Goal: Transaction & Acquisition: Book appointment/travel/reservation

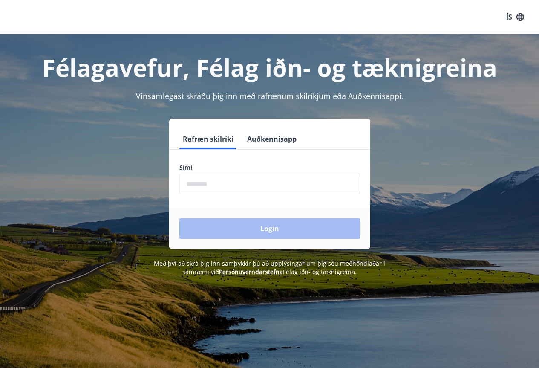
click at [271, 171] on div "Sími ​" at bounding box center [269, 178] width 181 height 31
click at [270, 186] on input "phone" at bounding box center [269, 183] width 181 height 21
type input "********"
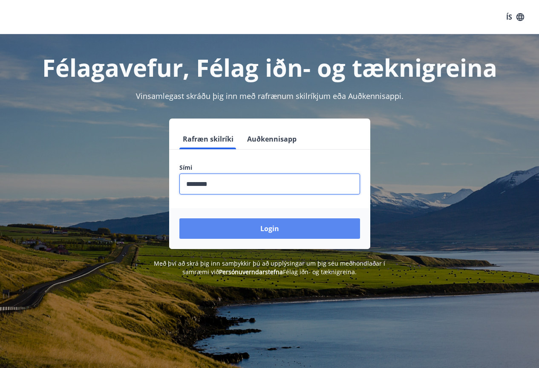
click at [268, 229] on button "Login" at bounding box center [269, 228] width 181 height 20
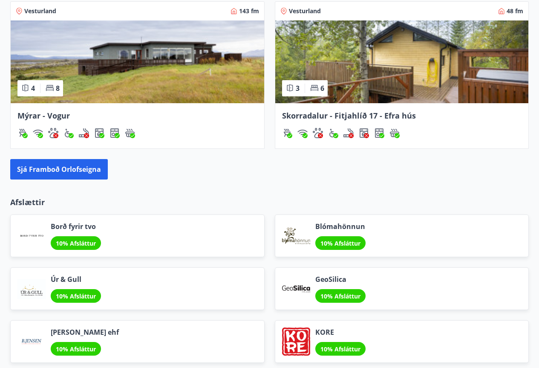
scroll to position [780, 0]
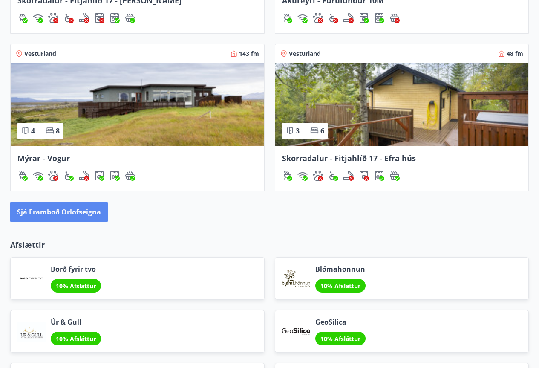
click at [87, 213] on button "Sjá framboð orlofseigna" at bounding box center [59, 212] width 98 height 20
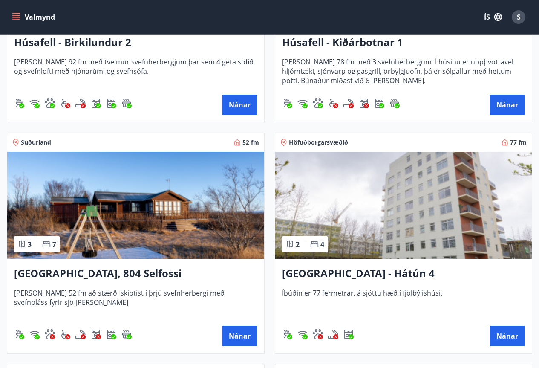
scroll to position [1023, 0]
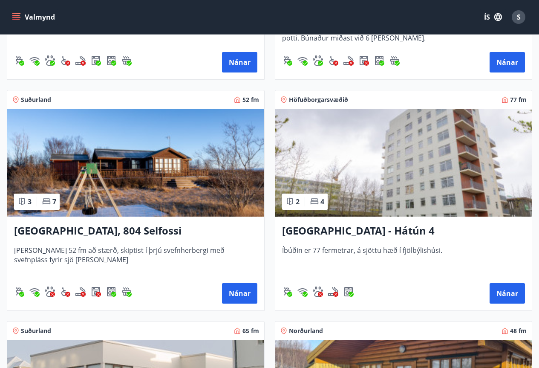
click at [113, 229] on h3 "[GEOGRAPHIC_DATA], 804 Selfossi" at bounding box center [135, 230] width 243 height 15
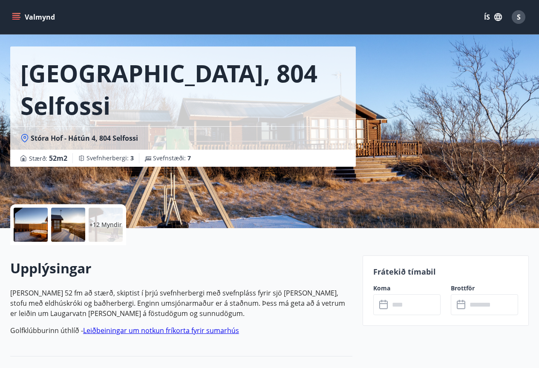
scroll to position [43, 0]
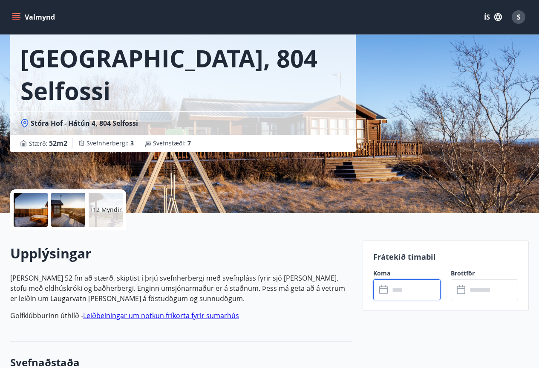
click at [405, 287] on input "text" at bounding box center [414, 289] width 51 height 21
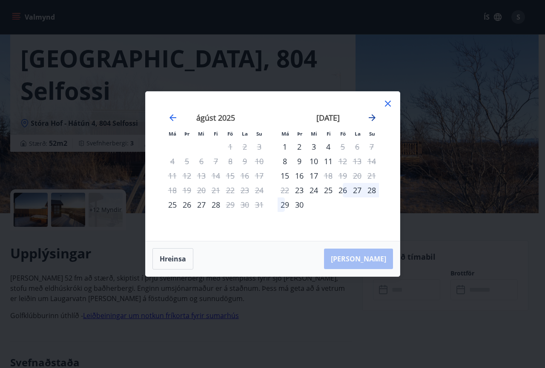
click at [372, 117] on icon "Move forward to switch to the next month." at bounding box center [372, 117] width 10 height 10
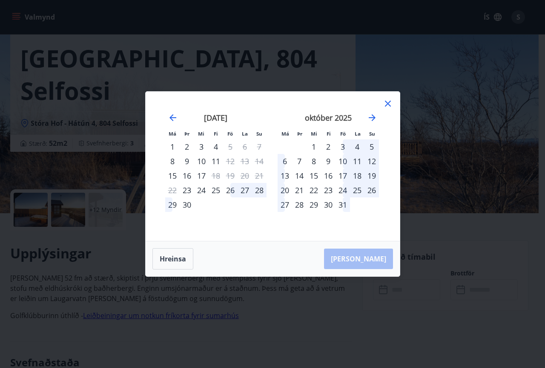
click at [388, 105] on icon at bounding box center [388, 103] width 10 height 10
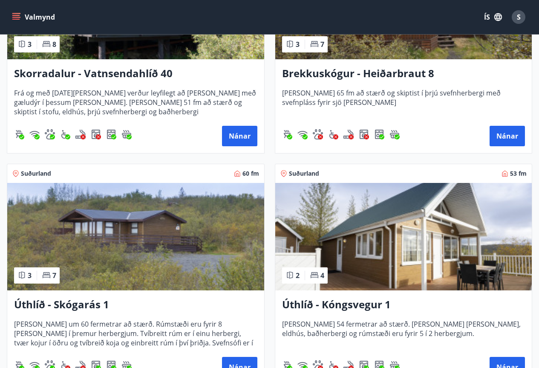
scroll to position [1960, 0]
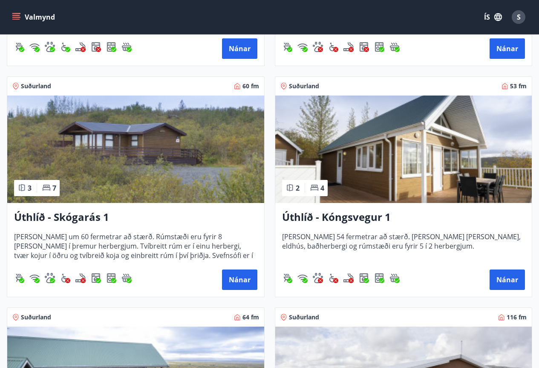
click at [77, 218] on h3 "Úthlíð - Skógarás 1" at bounding box center [135, 217] width 243 height 15
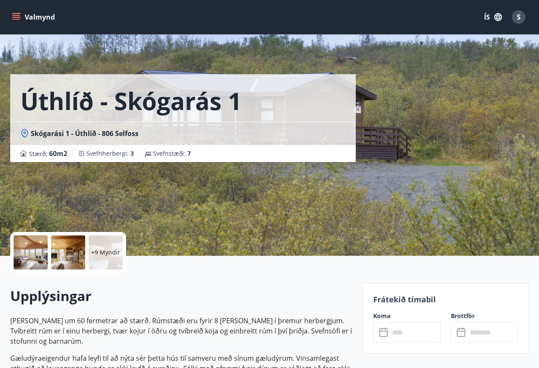
scroll to position [85, 0]
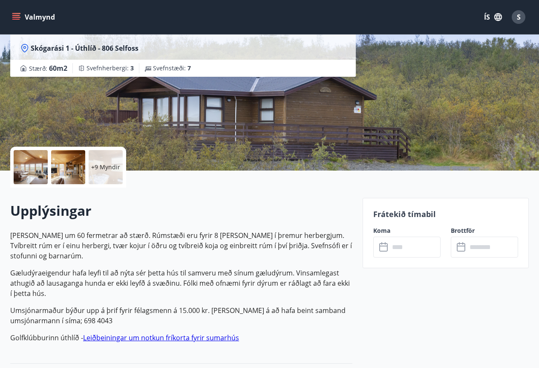
click at [418, 256] on input "text" at bounding box center [414, 246] width 51 height 21
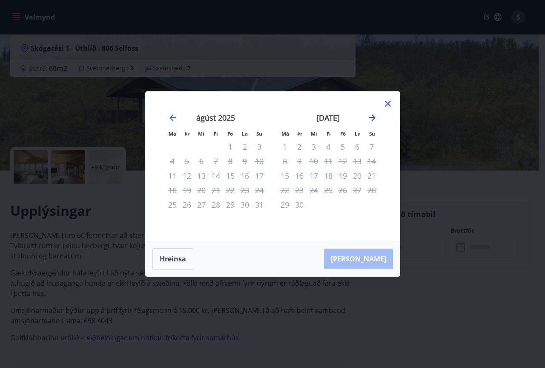
click at [373, 121] on icon "Move forward to switch to the next month." at bounding box center [372, 117] width 10 height 10
click at [389, 104] on icon at bounding box center [388, 104] width 6 height 6
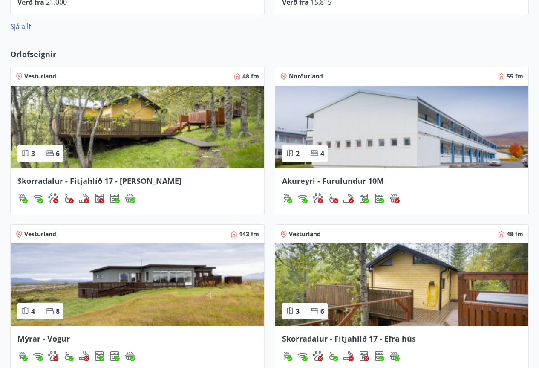
scroll to position [613, 0]
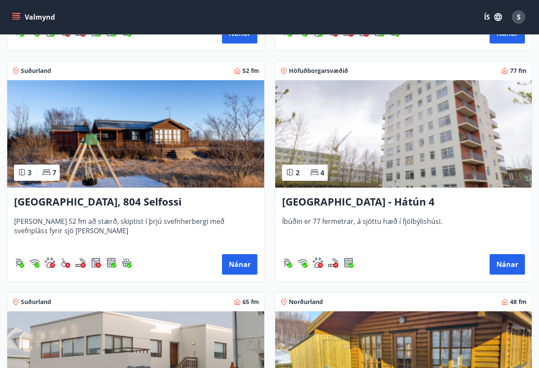
scroll to position [1065, 0]
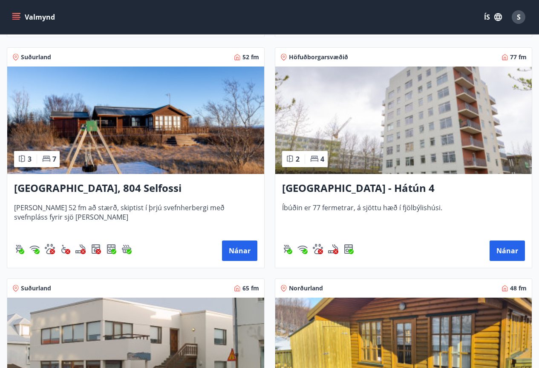
click at [115, 188] on h3 "[GEOGRAPHIC_DATA], 804 Selfossi" at bounding box center [135, 188] width 243 height 15
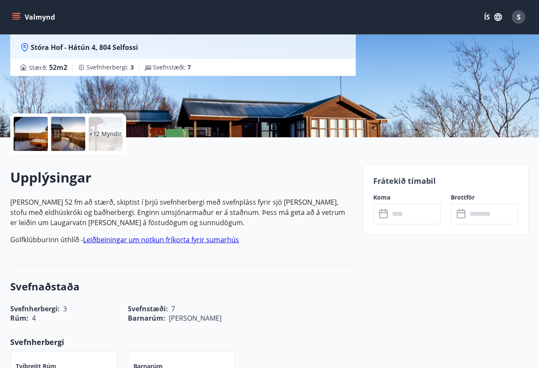
scroll to position [128, 0]
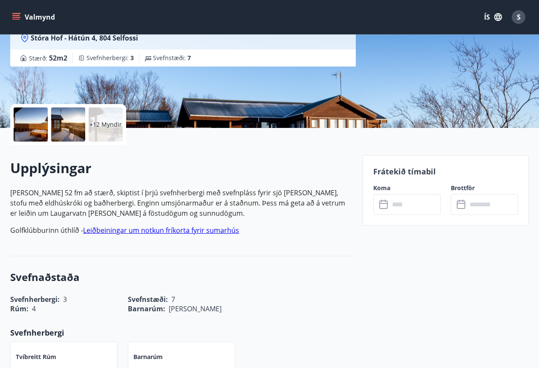
click at [415, 205] on input "text" at bounding box center [414, 204] width 51 height 21
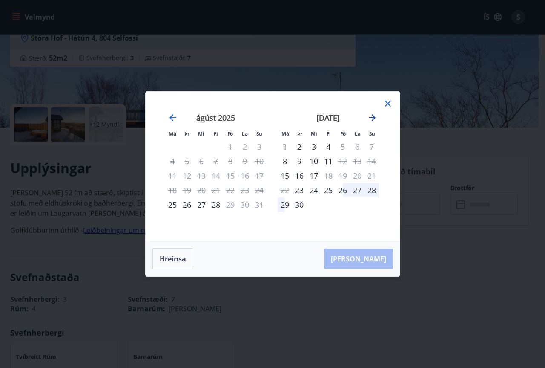
click at [371, 119] on icon "Move forward to switch to the next month." at bounding box center [372, 117] width 10 height 10
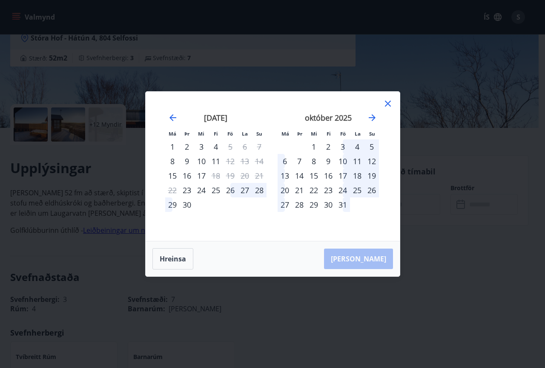
click at [346, 190] on div "24" at bounding box center [343, 190] width 14 height 14
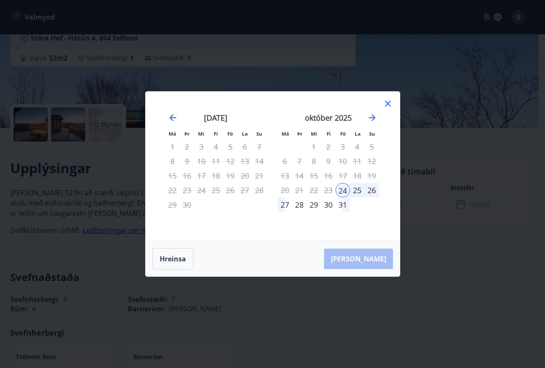
click at [286, 202] on div "27" at bounding box center [285, 204] width 14 height 14
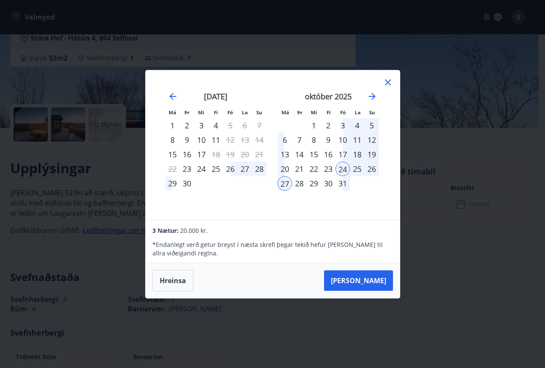
click at [331, 168] on div "23" at bounding box center [328, 168] width 14 height 14
click at [327, 168] on div "23" at bounding box center [328, 168] width 14 height 14
click at [287, 182] on div "27" at bounding box center [285, 183] width 14 height 14
click at [373, 279] on button "[PERSON_NAME]" at bounding box center [358, 280] width 69 height 20
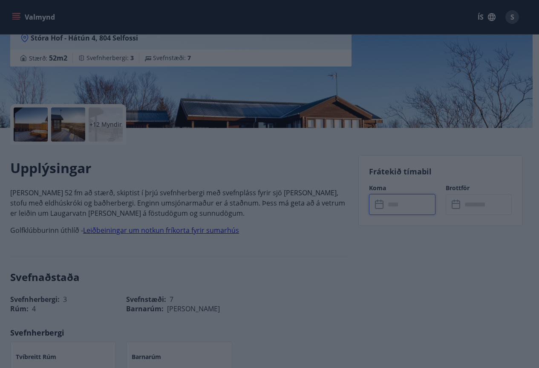
type input "******"
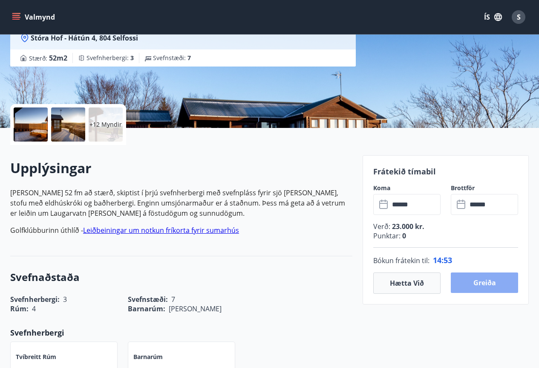
click at [487, 282] on button "Greiða" at bounding box center [484, 282] width 67 height 20
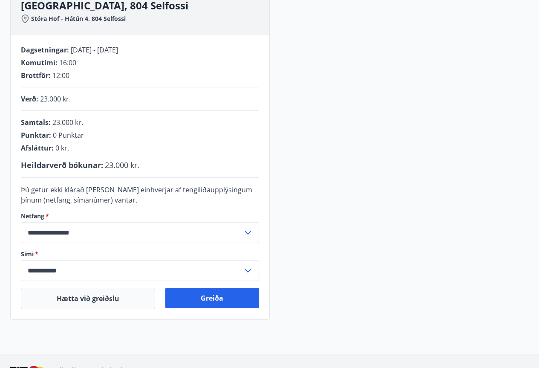
scroll to position [128, 0]
click at [223, 300] on button "Greiða" at bounding box center [211, 297] width 93 height 20
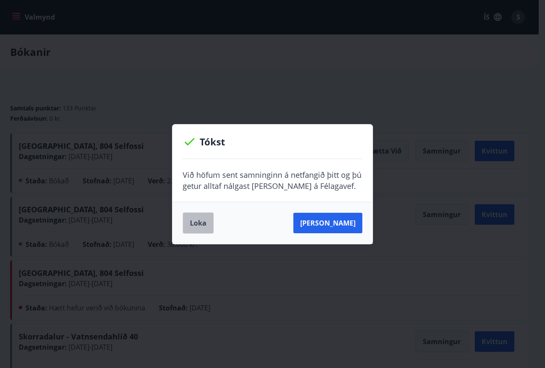
click at [196, 224] on button "Loka" at bounding box center [198, 222] width 31 height 21
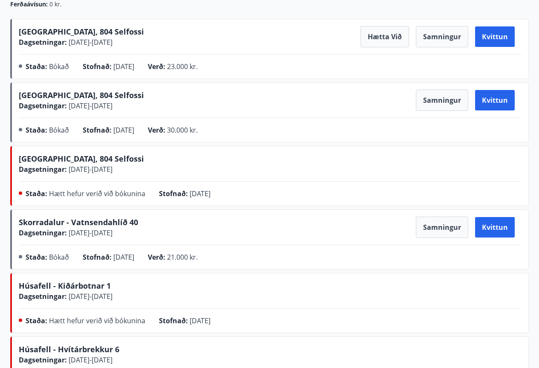
scroll to position [85, 0]
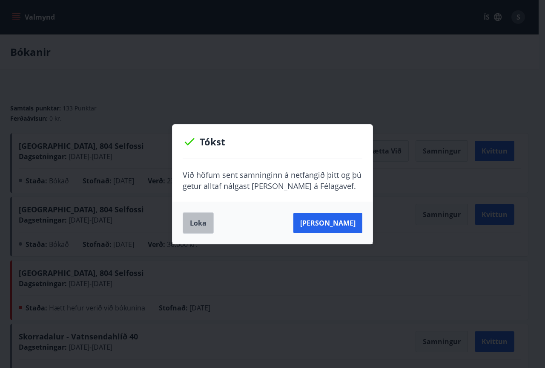
click at [203, 219] on button "Loka" at bounding box center [198, 222] width 31 height 21
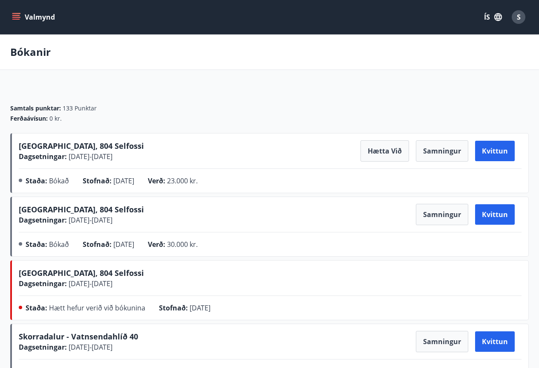
click at [45, 17] on button "Valmynd" at bounding box center [34, 16] width 48 height 15
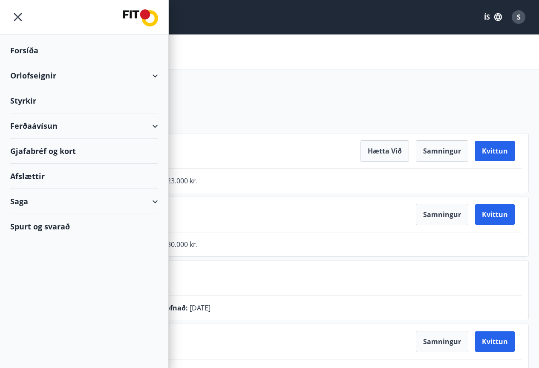
click at [40, 75] on div "Orlofseignir" at bounding box center [84, 75] width 148 height 25
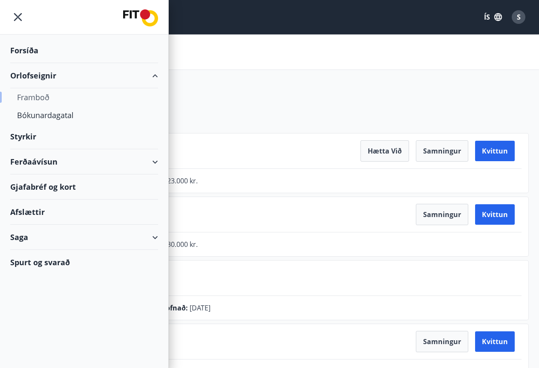
click at [43, 98] on div "Framboð" at bounding box center [84, 97] width 134 height 18
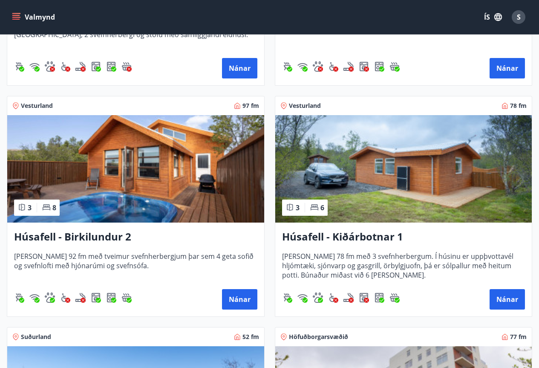
scroll to position [810, 0]
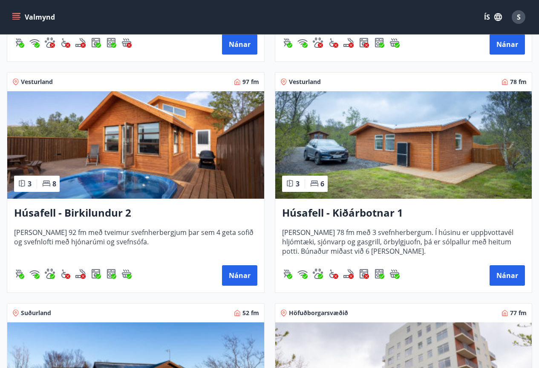
click at [111, 214] on h3 "Húsafell - Birkilundur 2" at bounding box center [135, 212] width 243 height 15
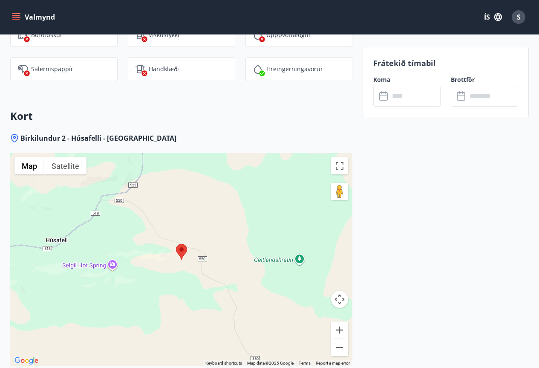
scroll to position [1065, 0]
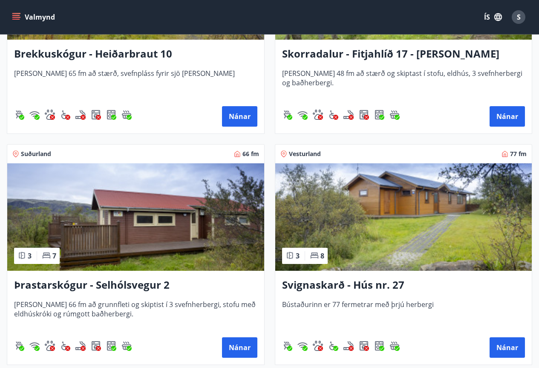
scroll to position [3068, 0]
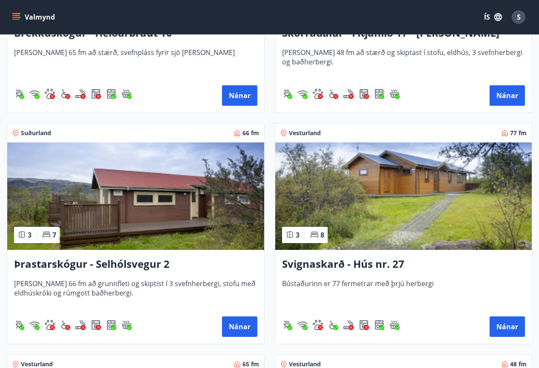
click at [384, 262] on h3 "Svignaskarð - Hús nr. 27" at bounding box center [403, 264] width 243 height 15
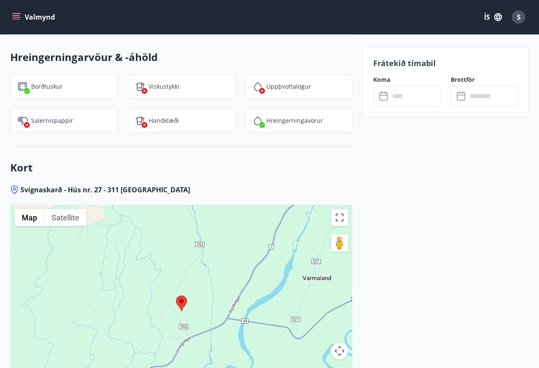
scroll to position [1065, 0]
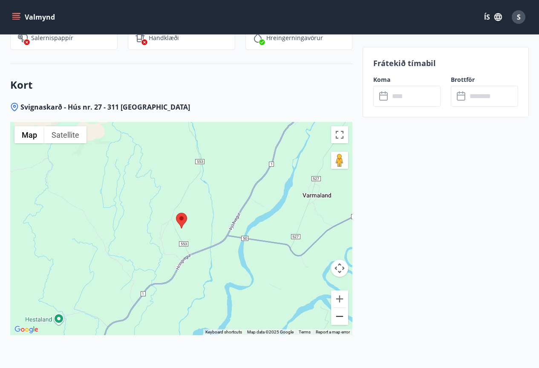
click at [338, 320] on button "Zoom out" at bounding box center [339, 316] width 17 height 17
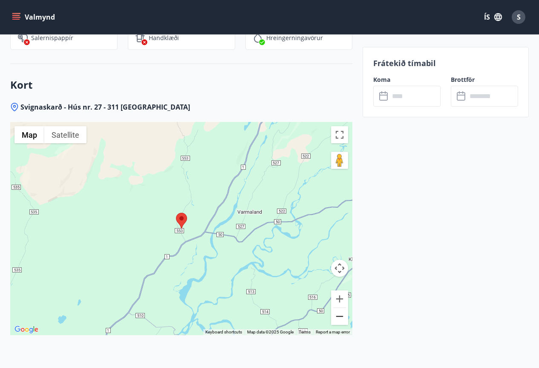
click at [339, 319] on button "Zoom out" at bounding box center [339, 316] width 17 height 17
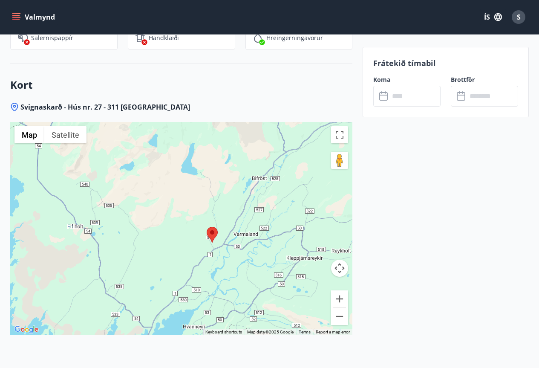
drag, startPoint x: 159, startPoint y: 242, endPoint x: 191, endPoint y: 257, distance: 35.1
click at [191, 257] on div at bounding box center [181, 228] width 342 height 213
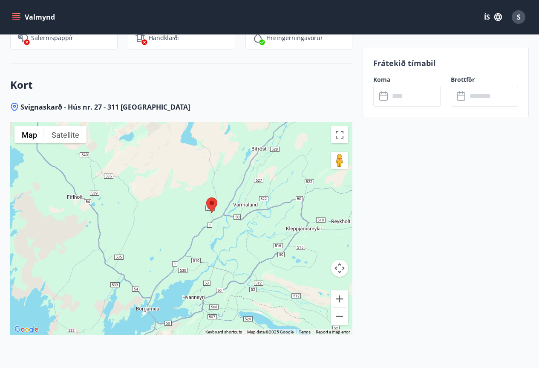
drag, startPoint x: 200, startPoint y: 271, endPoint x: 199, endPoint y: 240, distance: 30.7
click at [199, 240] on div at bounding box center [181, 228] width 342 height 213
click at [338, 294] on button "Zoom in" at bounding box center [339, 298] width 17 height 17
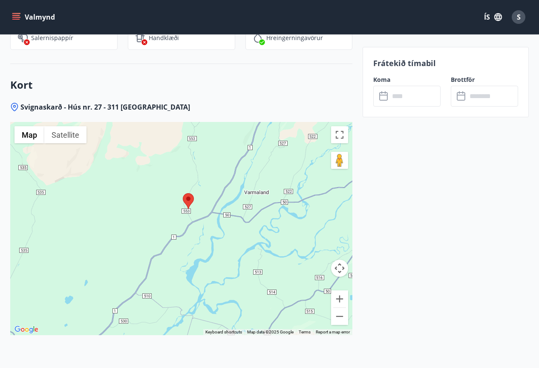
drag, startPoint x: 263, startPoint y: 205, endPoint x: 208, endPoint y: 217, distance: 57.1
click at [208, 217] on div at bounding box center [181, 228] width 342 height 213
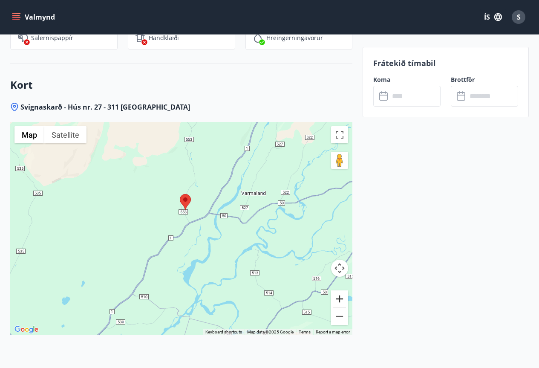
click at [338, 297] on button "Zoom in" at bounding box center [339, 298] width 17 height 17
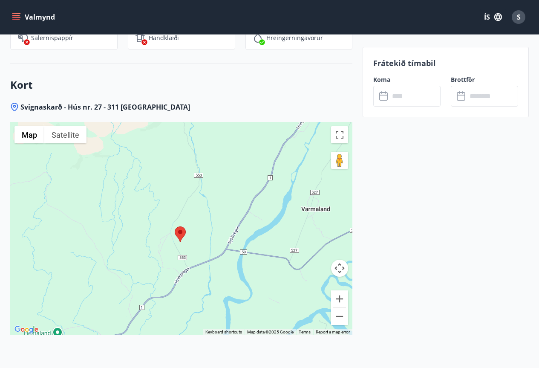
drag, startPoint x: 222, startPoint y: 184, endPoint x: 208, endPoint y: 259, distance: 76.6
click at [208, 259] on div at bounding box center [181, 228] width 342 height 213
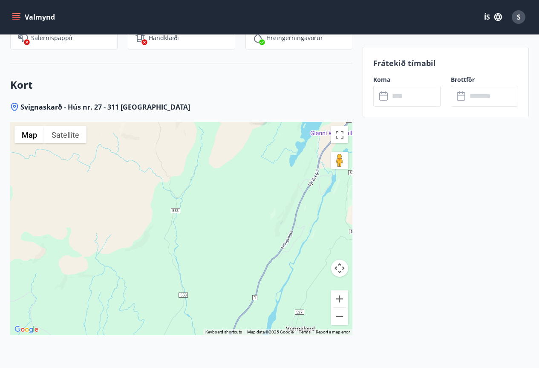
drag, startPoint x: 218, startPoint y: 172, endPoint x: 208, endPoint y: 257, distance: 85.8
click at [208, 257] on div at bounding box center [181, 228] width 342 height 213
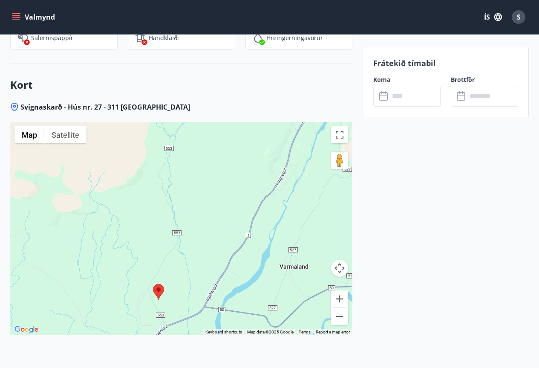
drag, startPoint x: 227, startPoint y: 175, endPoint x: 221, endPoint y: 111, distance: 64.2
click at [221, 111] on div "Svignaskarð - Hús nr. 27 - 311 Borgarnesi ← Move left → Move right ↑ Move up ↓ …" at bounding box center [181, 235] width 342 height 267
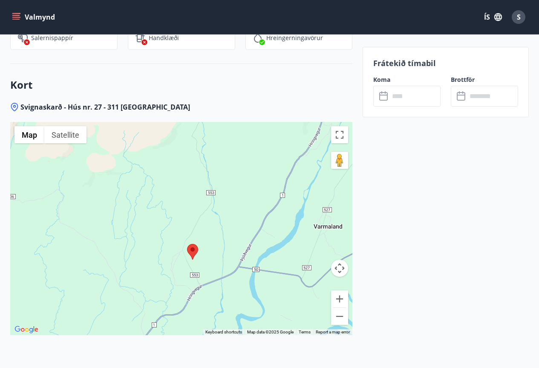
drag, startPoint x: 203, startPoint y: 237, endPoint x: 236, endPoint y: 204, distance: 46.4
click at [236, 204] on div at bounding box center [181, 228] width 342 height 213
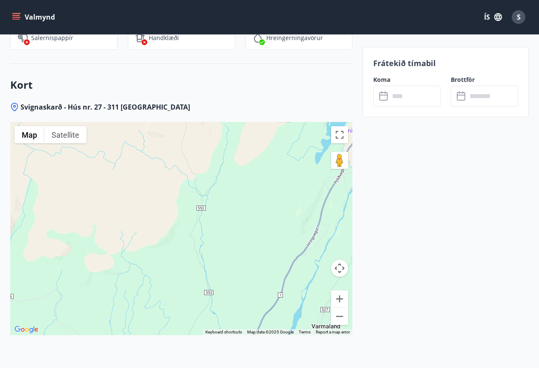
drag, startPoint x: 172, startPoint y: 156, endPoint x: 170, endPoint y: 248, distance: 91.6
click at [170, 248] on div at bounding box center [181, 228] width 342 height 213
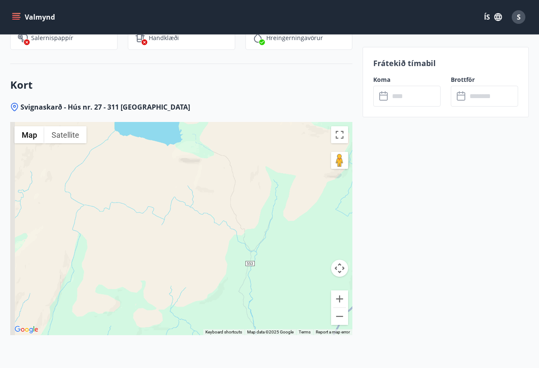
drag, startPoint x: 144, startPoint y: 170, endPoint x: 212, endPoint y: 242, distance: 99.5
click at [212, 242] on div at bounding box center [181, 228] width 342 height 213
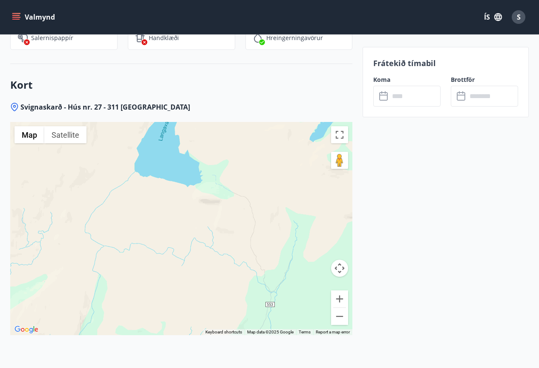
drag, startPoint x: 168, startPoint y: 195, endPoint x: 170, endPoint y: 134, distance: 60.5
click at [170, 134] on div at bounding box center [181, 228] width 342 height 213
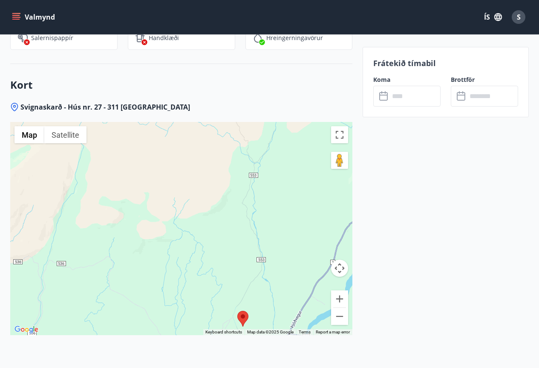
drag, startPoint x: 179, startPoint y: 179, endPoint x: 171, endPoint y: 116, distance: 62.7
click at [171, 121] on div "Svignaskarð - Hús nr. 27 - 311 Borgarnesi ← Move left → Move right ↑ Move up ↓ …" at bounding box center [181, 235] width 342 height 267
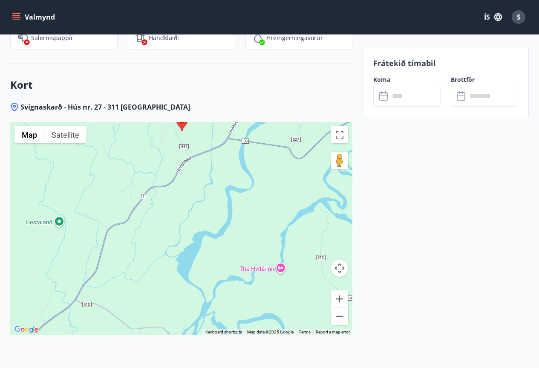
drag, startPoint x: 169, startPoint y: 197, endPoint x: 122, endPoint y: 99, distance: 108.3
click at [122, 99] on div "Kort Svignaskarð - Hús nr. 27 - 311 Borgarnesi ← Move left → Move right ↑ Move …" at bounding box center [181, 216] width 342 height 305
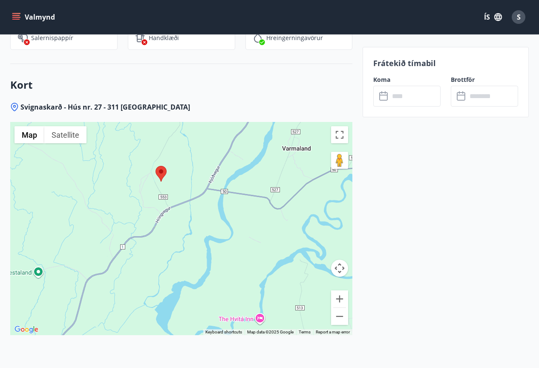
drag, startPoint x: 199, startPoint y: 159, endPoint x: 183, endPoint y: 198, distance: 42.3
click at [183, 198] on div at bounding box center [181, 228] width 342 height 213
click at [343, 315] on button "Zoom out" at bounding box center [339, 316] width 17 height 17
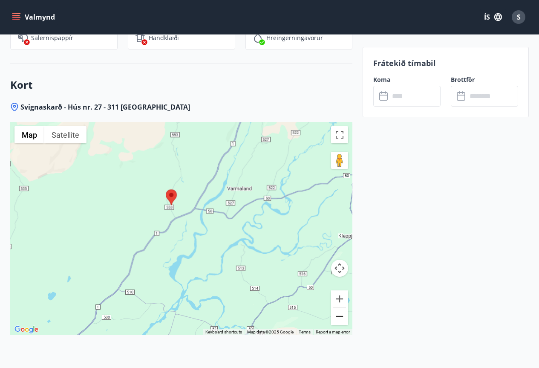
click at [340, 316] on button "Zoom out" at bounding box center [339, 316] width 17 height 17
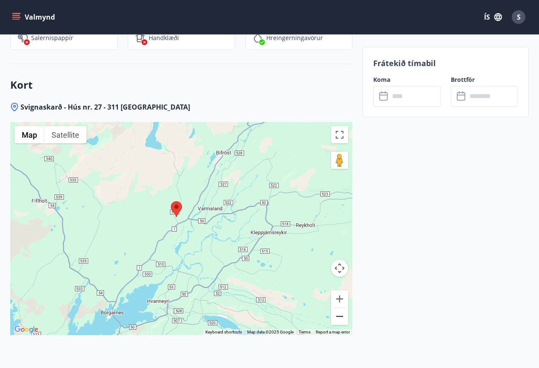
click at [340, 316] on button "Zoom out" at bounding box center [339, 316] width 17 height 17
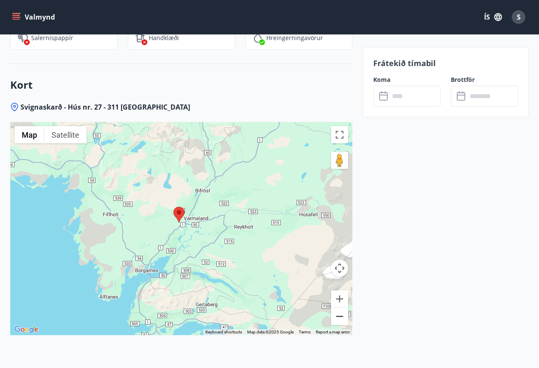
click at [340, 316] on button "Zoom out" at bounding box center [339, 316] width 17 height 17
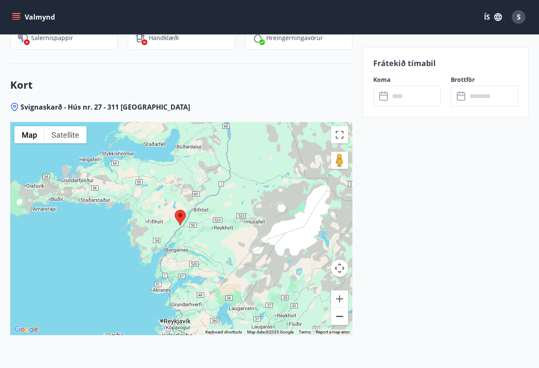
click at [340, 316] on button "Zoom out" at bounding box center [339, 316] width 17 height 17
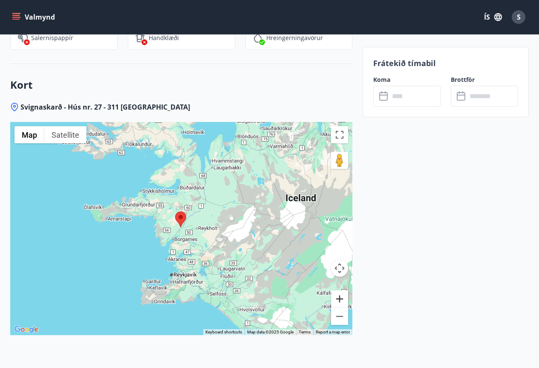
click at [337, 294] on button "Zoom in" at bounding box center [339, 298] width 17 height 17
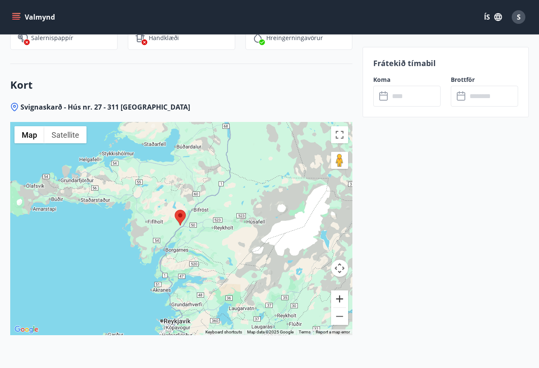
click at [337, 294] on button "Zoom in" at bounding box center [339, 298] width 17 height 17
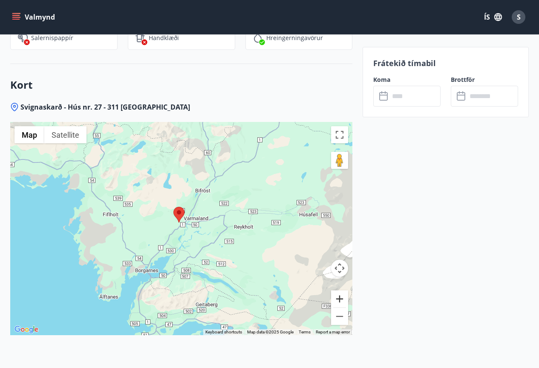
click at [337, 294] on button "Zoom in" at bounding box center [339, 298] width 17 height 17
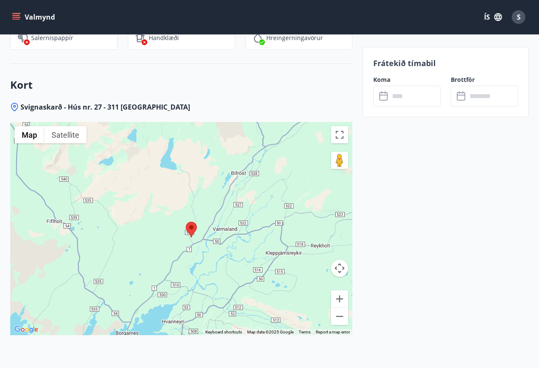
drag, startPoint x: 175, startPoint y: 210, endPoint x: 196, endPoint y: 231, distance: 29.5
click at [186, 222] on area at bounding box center [186, 222] width 0 height 0
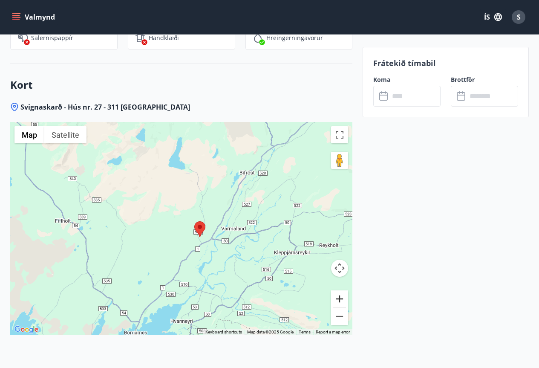
click at [339, 295] on button "Zoom in" at bounding box center [339, 298] width 17 height 17
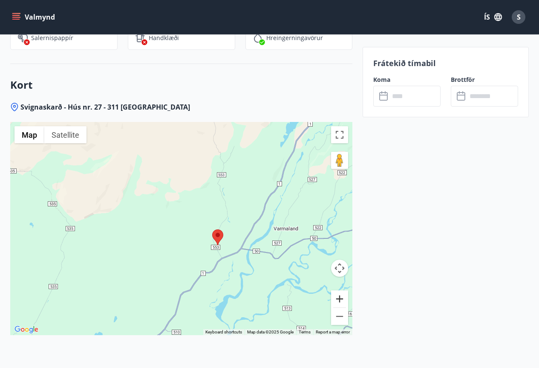
click at [339, 295] on button "Zoom in" at bounding box center [339, 298] width 17 height 17
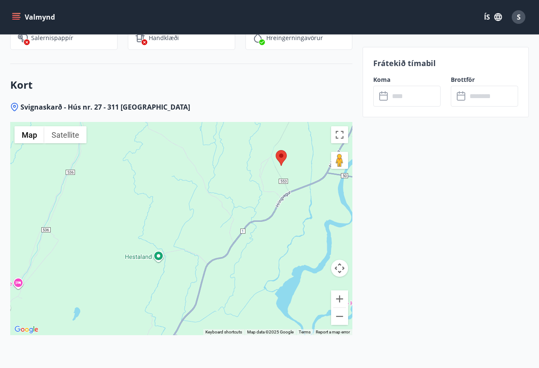
drag, startPoint x: 238, startPoint y: 184, endPoint x: 257, endPoint y: 115, distance: 71.9
click at [257, 115] on div "Svignaskarð - Hús nr. 27 - 311 Borgarnesi ← Move left → Move right ↑ Move up ↓ …" at bounding box center [181, 235] width 342 height 267
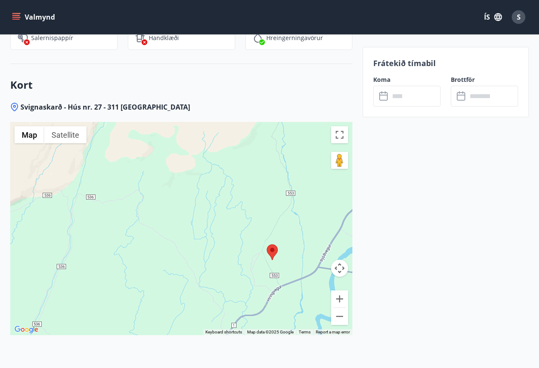
drag, startPoint x: 245, startPoint y: 176, endPoint x: 236, endPoint y: 282, distance: 106.5
click at [236, 282] on div at bounding box center [181, 228] width 342 height 213
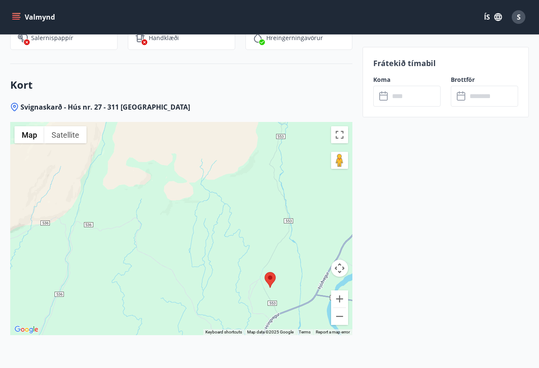
click at [230, 212] on div at bounding box center [181, 228] width 342 height 213
click at [338, 314] on button "Zoom out" at bounding box center [339, 316] width 17 height 17
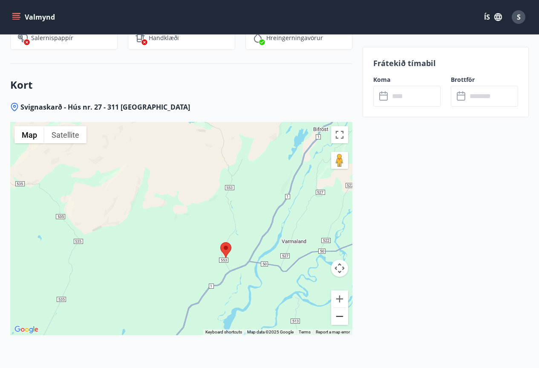
click at [338, 314] on button "Zoom out" at bounding box center [339, 316] width 17 height 17
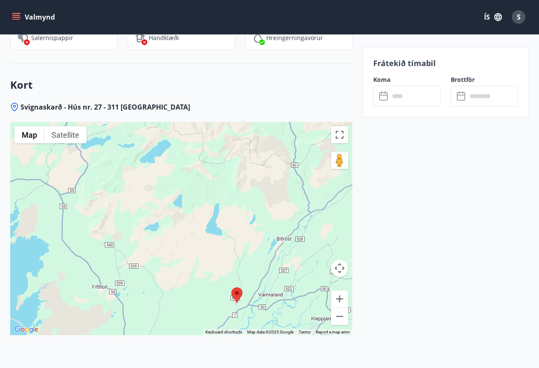
drag, startPoint x: 161, startPoint y: 271, endPoint x: 195, endPoint y: 330, distance: 67.6
click at [195, 331] on div at bounding box center [181, 228] width 342 height 213
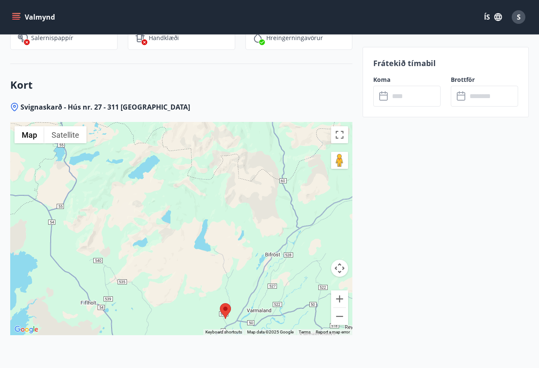
drag, startPoint x: 206, startPoint y: 263, endPoint x: 193, endPoint y: 280, distance: 20.6
click at [193, 280] on div at bounding box center [181, 228] width 342 height 213
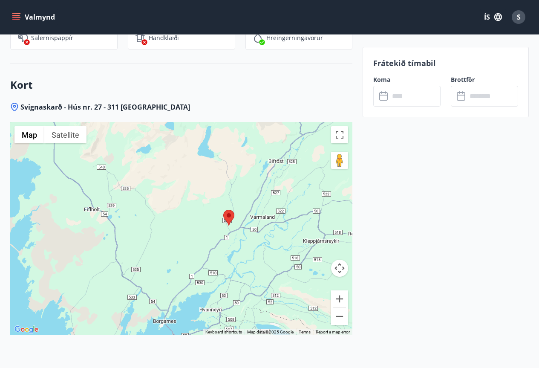
drag, startPoint x: 208, startPoint y: 300, endPoint x: 212, endPoint y: 207, distance: 93.4
click at [212, 207] on div at bounding box center [181, 228] width 342 height 213
click at [340, 297] on button "Zoom in" at bounding box center [339, 298] width 17 height 17
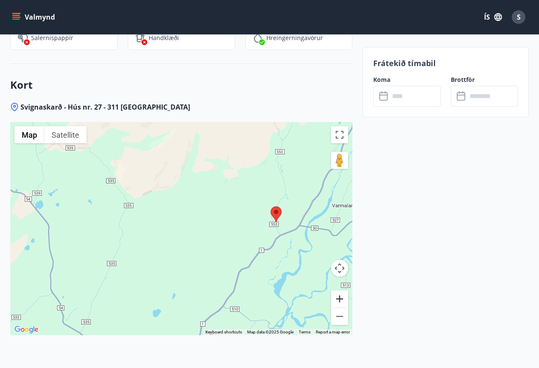
click at [340, 297] on button "Zoom in" at bounding box center [339, 298] width 17 height 17
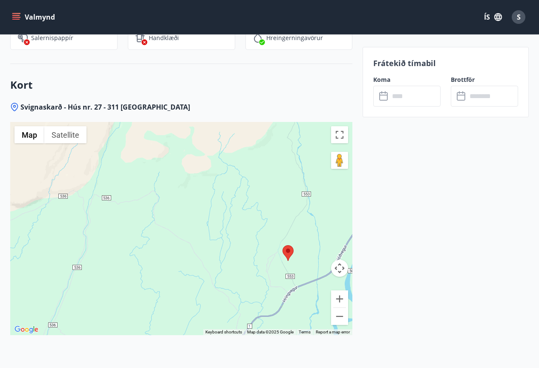
drag, startPoint x: 220, startPoint y: 208, endPoint x: 144, endPoint y: 233, distance: 80.0
click at [144, 233] on div at bounding box center [181, 228] width 342 height 213
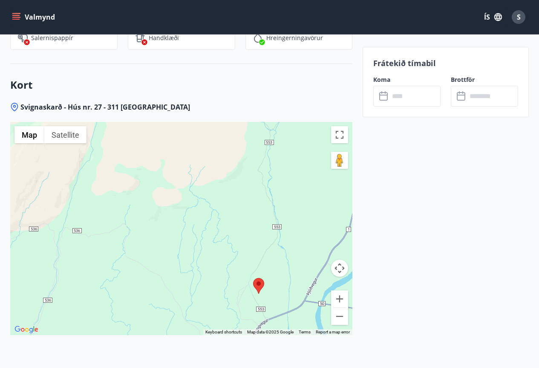
drag, startPoint x: 232, startPoint y: 272, endPoint x: 202, endPoint y: 304, distance: 43.4
click at [202, 304] on div at bounding box center [181, 228] width 342 height 213
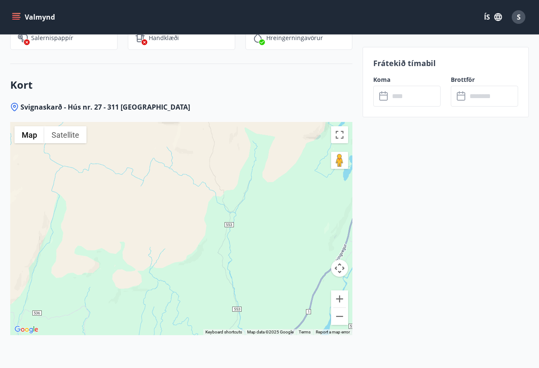
drag, startPoint x: 242, startPoint y: 209, endPoint x: 200, endPoint y: 292, distance: 93.6
click at [200, 292] on div at bounding box center [181, 228] width 342 height 213
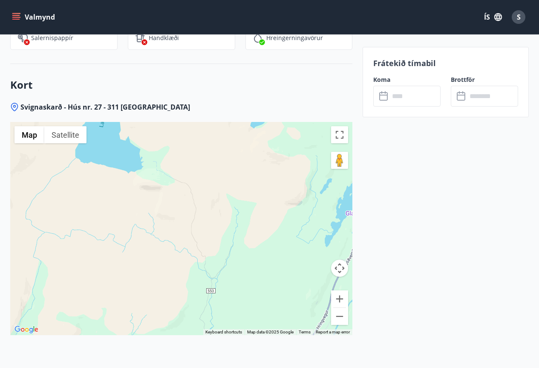
drag, startPoint x: 214, startPoint y: 190, endPoint x: 194, endPoint y: 236, distance: 50.7
click at [198, 254] on div at bounding box center [181, 228] width 342 height 213
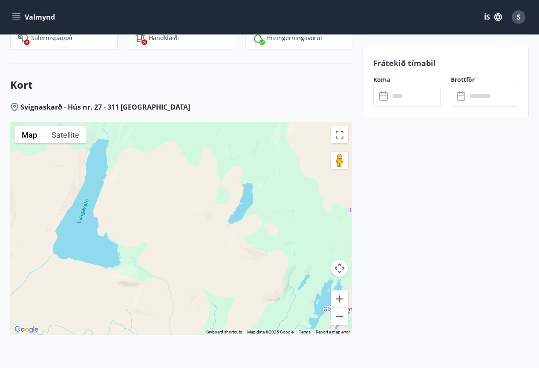
drag, startPoint x: 119, startPoint y: 161, endPoint x: 94, endPoint y: 246, distance: 87.9
click at [95, 248] on div at bounding box center [181, 228] width 342 height 213
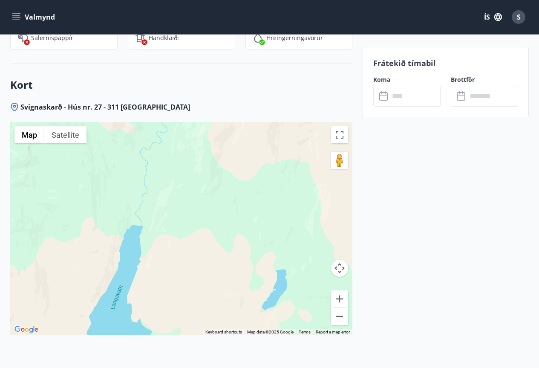
drag, startPoint x: 98, startPoint y: 192, endPoint x: 136, endPoint y: 294, distance: 108.4
click at [136, 294] on div at bounding box center [181, 228] width 342 height 213
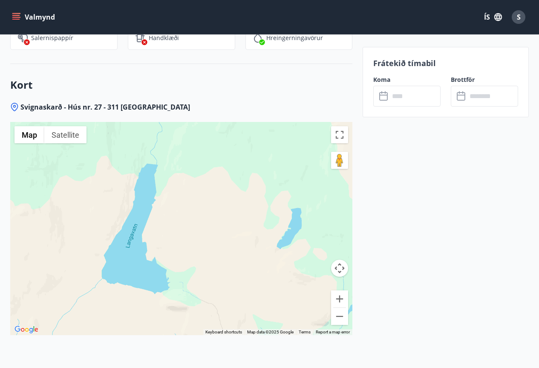
drag, startPoint x: 139, startPoint y: 317, endPoint x: 162, endPoint y: 197, distance: 122.3
click at [158, 220] on div at bounding box center [181, 228] width 342 height 213
